Goal: Task Accomplishment & Management: Manage account settings

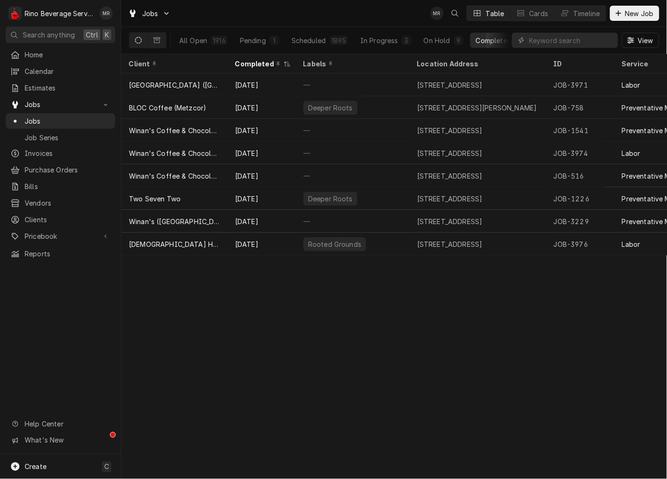
drag, startPoint x: 583, startPoint y: 364, endPoint x: 571, endPoint y: 361, distance: 12.2
click at [582, 364] on div "Client Completed Labels Location Address ID Service Techs Status Last Modified …" at bounding box center [394, 266] width 546 height 425
click at [437, 44] on div "On Hold" at bounding box center [437, 41] width 27 height 10
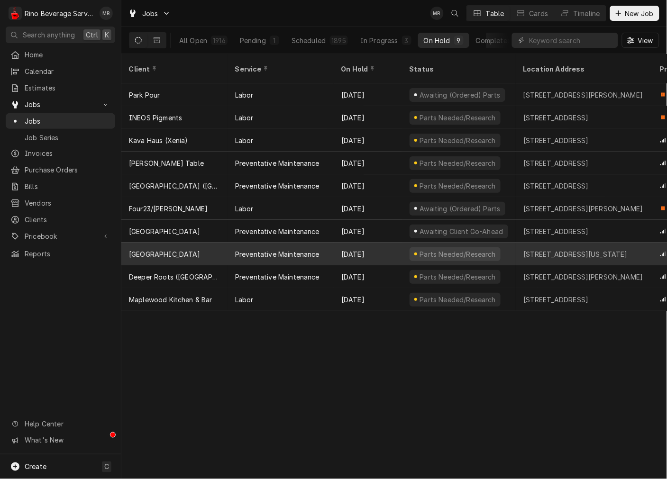
click at [160, 243] on div "[GEOGRAPHIC_DATA]" at bounding box center [174, 254] width 106 height 23
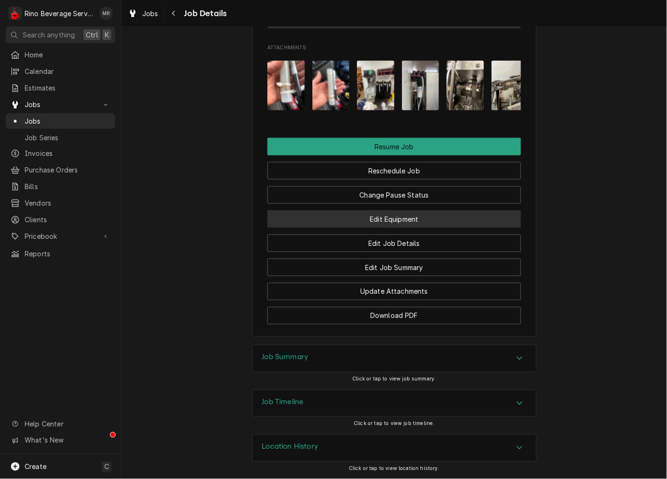
scroll to position [965, 0]
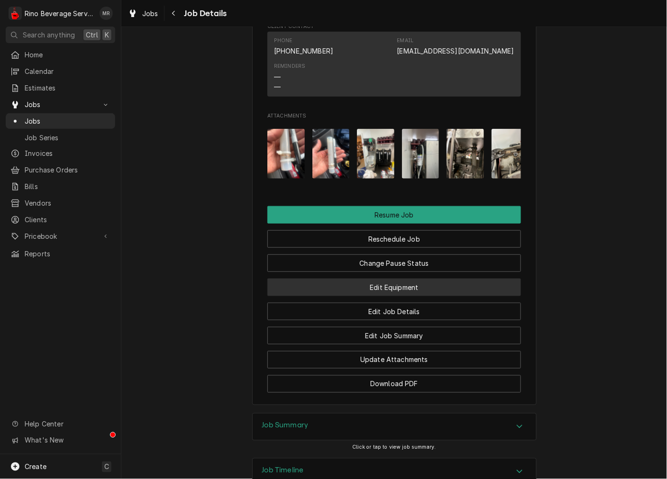
click at [378, 296] on button "Edit Equipment" at bounding box center [394, 288] width 254 height 18
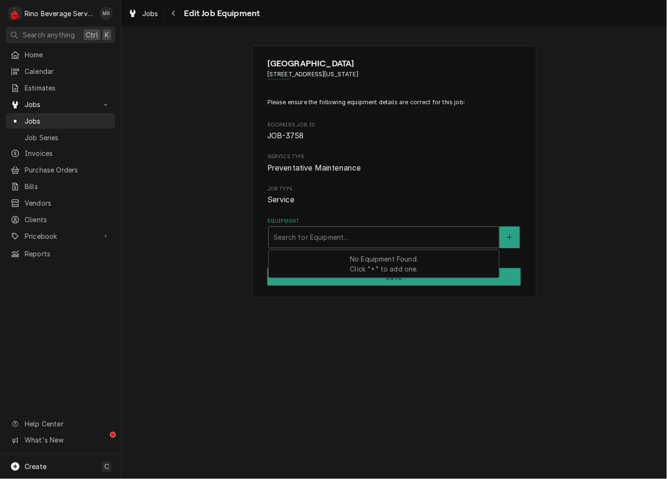
click at [305, 239] on div "Equipment" at bounding box center [383, 237] width 221 height 17
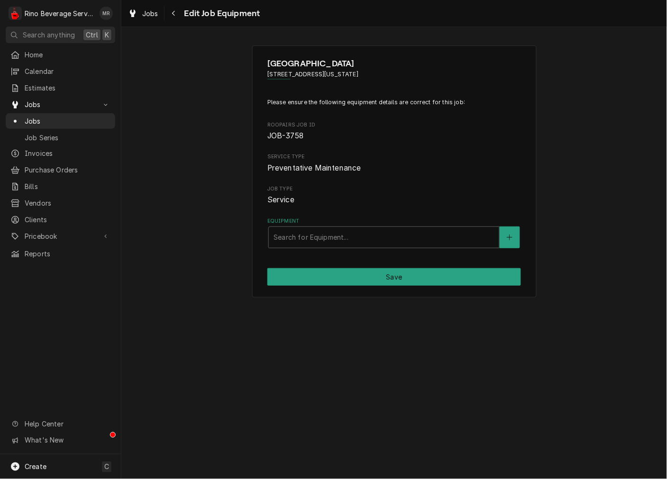
click at [172, 0] on div "Jobs Edit Job Equipment" at bounding box center [394, 13] width 546 height 27
click at [176, 17] on div "Navigate back" at bounding box center [173, 13] width 9 height 9
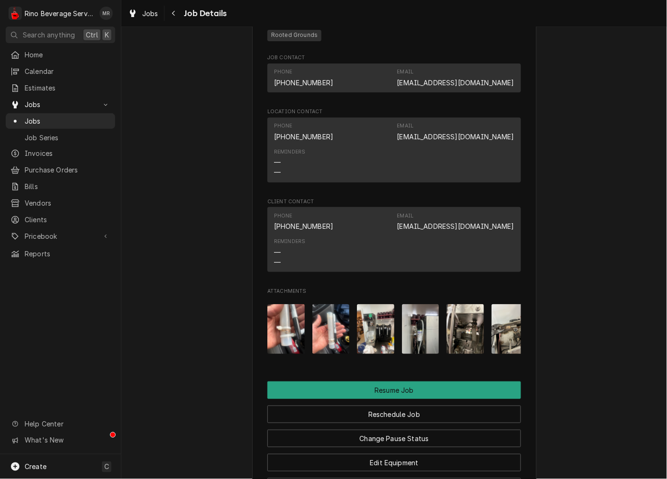
scroll to position [878, 0]
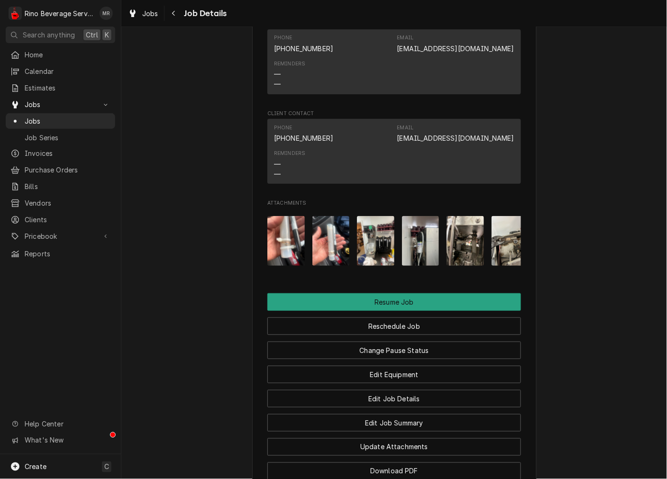
click at [419, 257] on img "Attachments" at bounding box center [420, 241] width 37 height 50
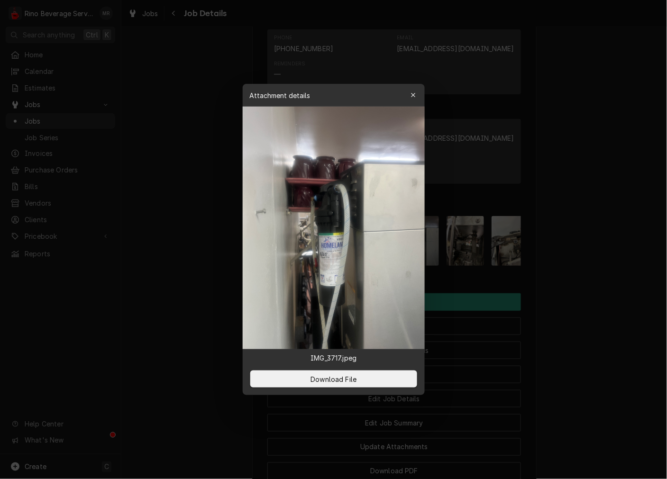
click at [539, 336] on div at bounding box center [333, 239] width 667 height 479
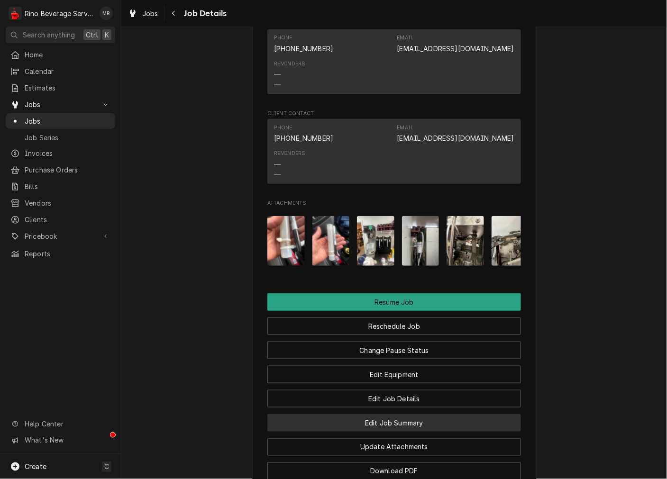
click at [404, 432] on button "Edit Job Summary" at bounding box center [394, 423] width 254 height 18
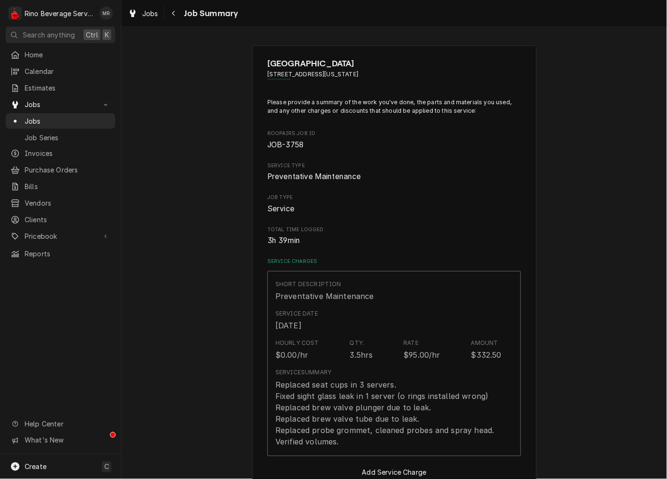
type textarea "x"
click at [173, 18] on button "Navigate back" at bounding box center [173, 13] width 15 height 15
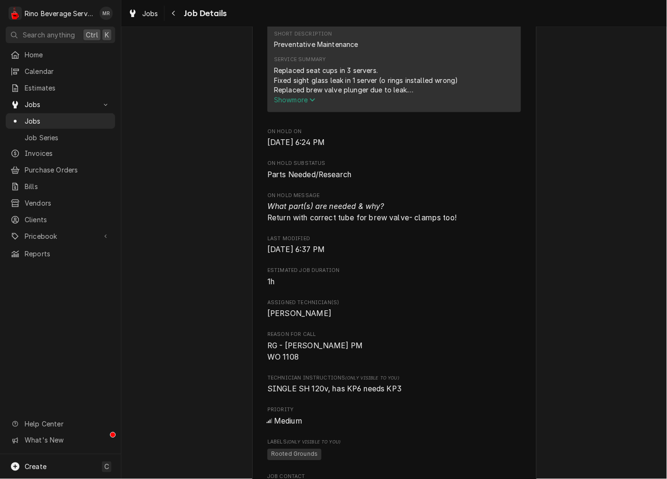
scroll to position [438, 0]
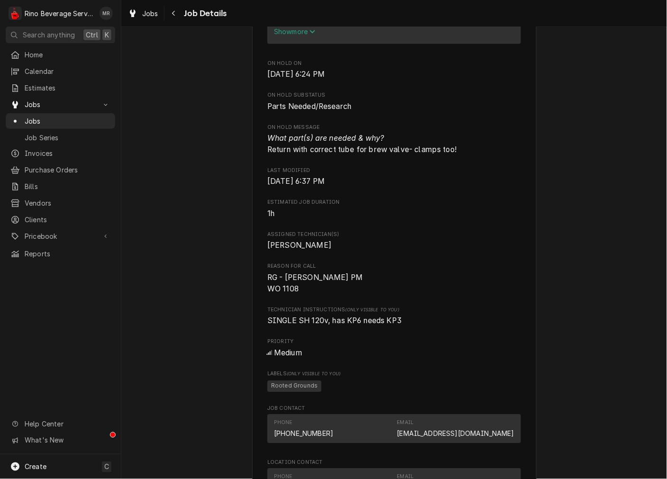
click at [501, 263] on div "Roopairs Job ID JOB-3758 Date Received [DATE] Service Type Preventative Mainten…" at bounding box center [394, 201] width 254 height 1024
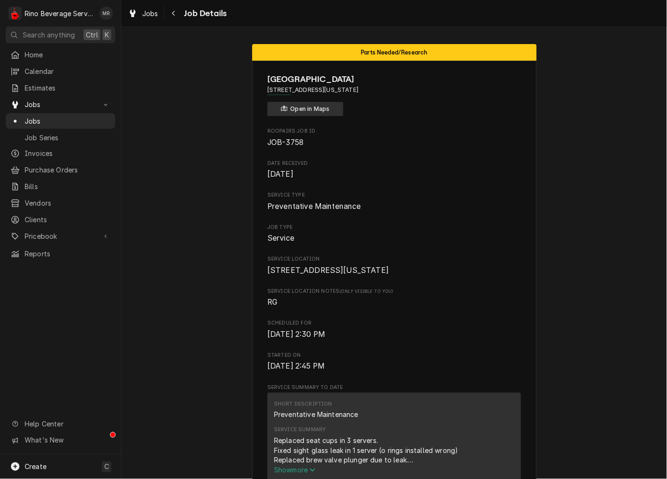
click at [306, 110] on button "Open in Maps" at bounding box center [305, 109] width 76 height 14
